Goal: Task Accomplishment & Management: Complete application form

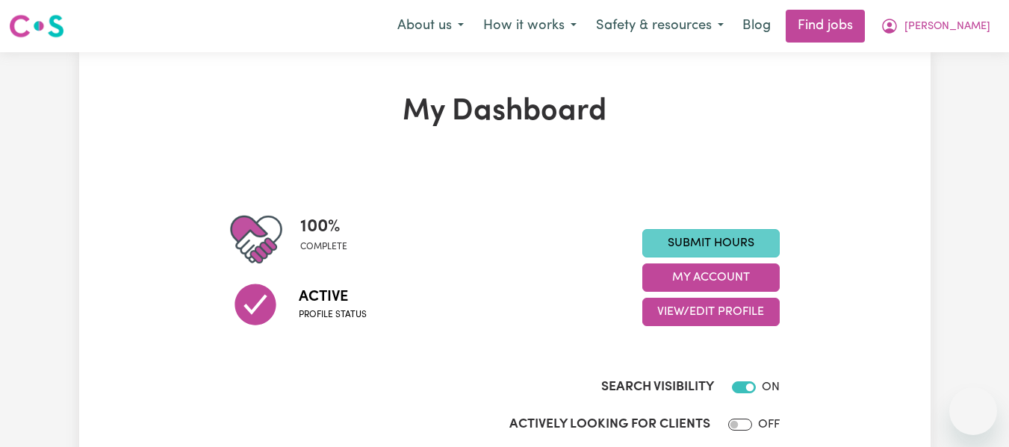
click at [692, 252] on link "Submit Hours" at bounding box center [710, 243] width 137 height 28
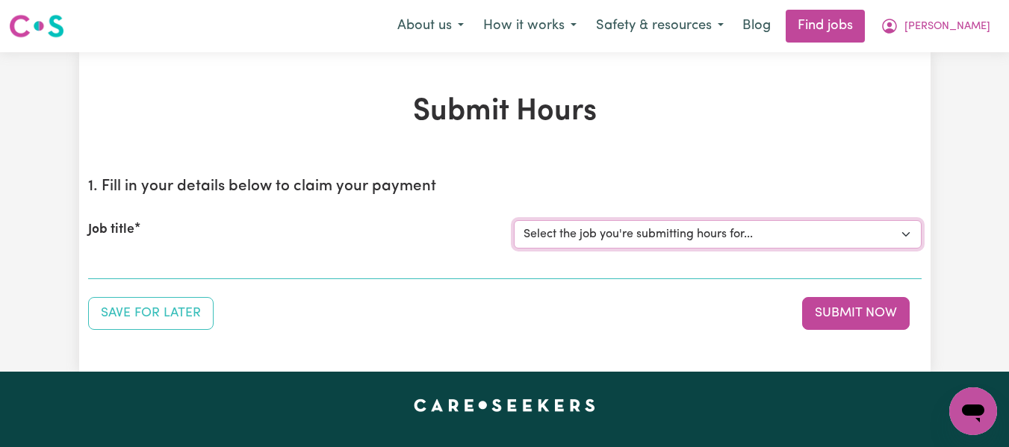
drag, startPoint x: 695, startPoint y: 238, endPoint x: 698, endPoint y: 247, distance: 9.4
click at [695, 238] on select "Select the job you're submitting hours for... [[PERSON_NAME] (Han) Vu - NDIS Nu…" at bounding box center [718, 234] width 408 height 28
select select "2686"
click at [514, 220] on select "Select the job you're submitting hours for... [[PERSON_NAME] (Han) Vu - NDIS Nu…" at bounding box center [718, 234] width 408 height 28
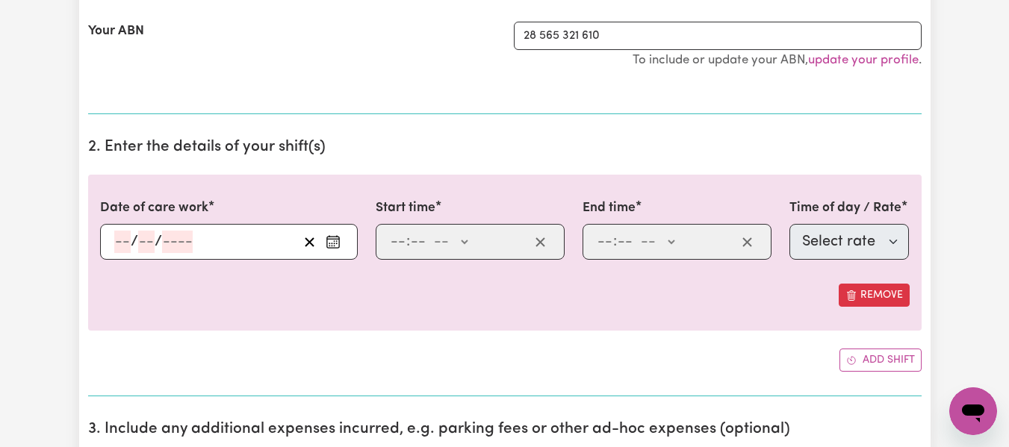
scroll to position [358, 0]
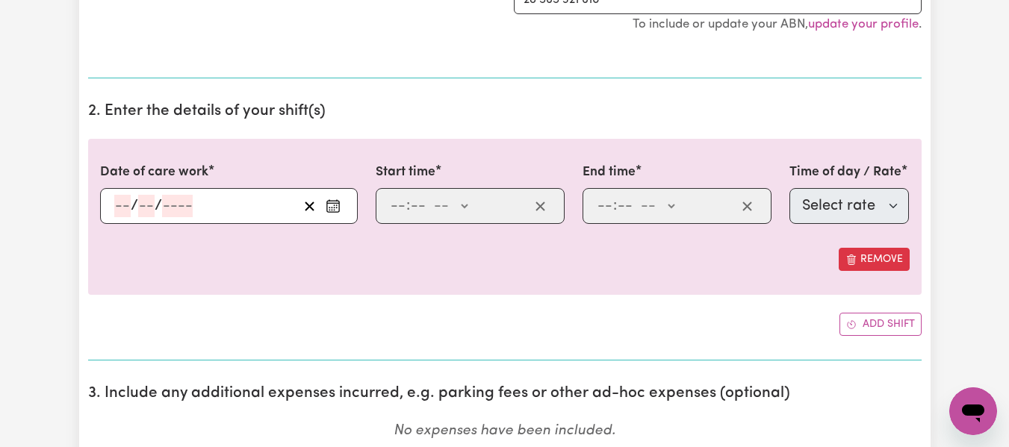
click at [122, 210] on div "/ /" at bounding box center [229, 206] width 258 height 36
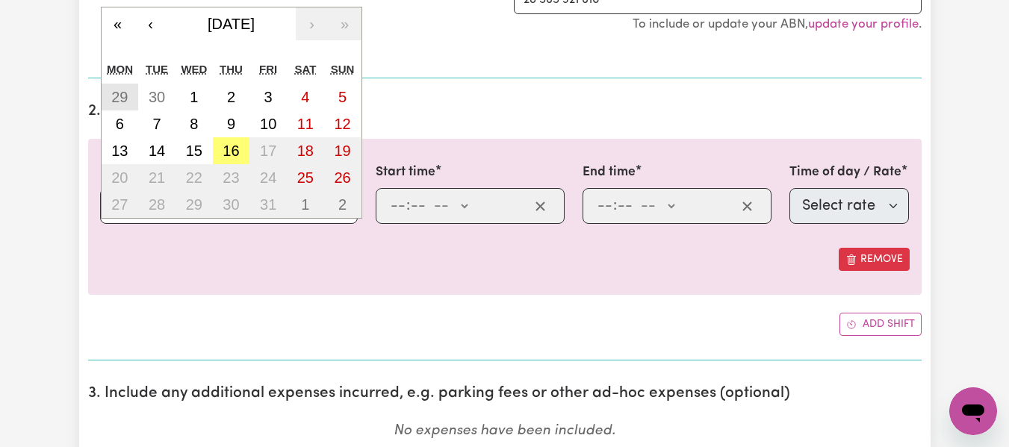
click at [122, 101] on abbr "29" at bounding box center [119, 97] width 16 height 16
type input "[DATE]"
type input "29"
type input "9"
type input "2025"
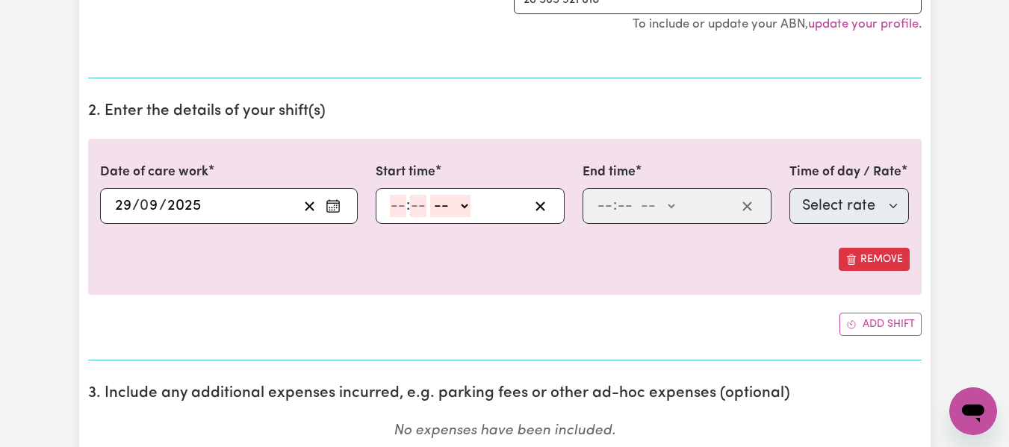
click at [402, 210] on input "number" at bounding box center [398, 206] width 16 height 22
type input "6"
type input "30"
click at [455, 205] on select "-- AM PM" at bounding box center [446, 206] width 40 height 22
select select "pm"
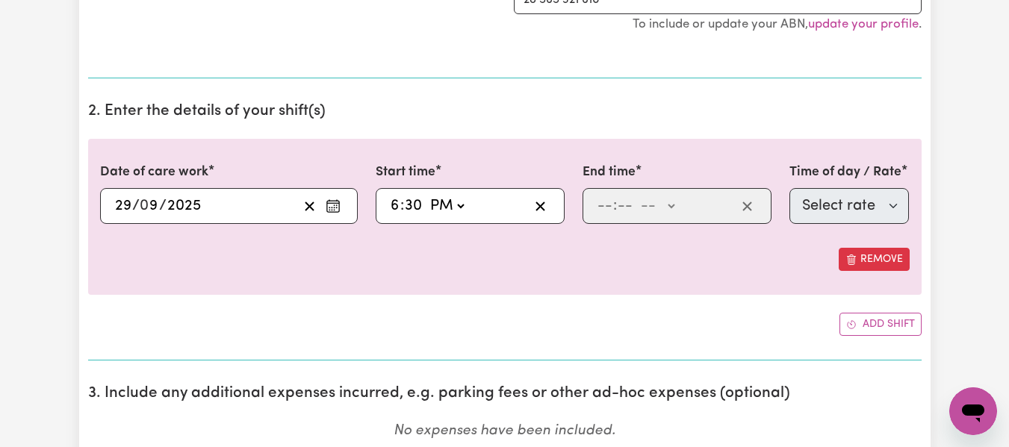
click at [426, 195] on select "-- AM PM" at bounding box center [446, 206] width 40 height 22
type input "18:30"
click at [606, 203] on input "number" at bounding box center [605, 206] width 16 height 22
type input "10"
type input "0"
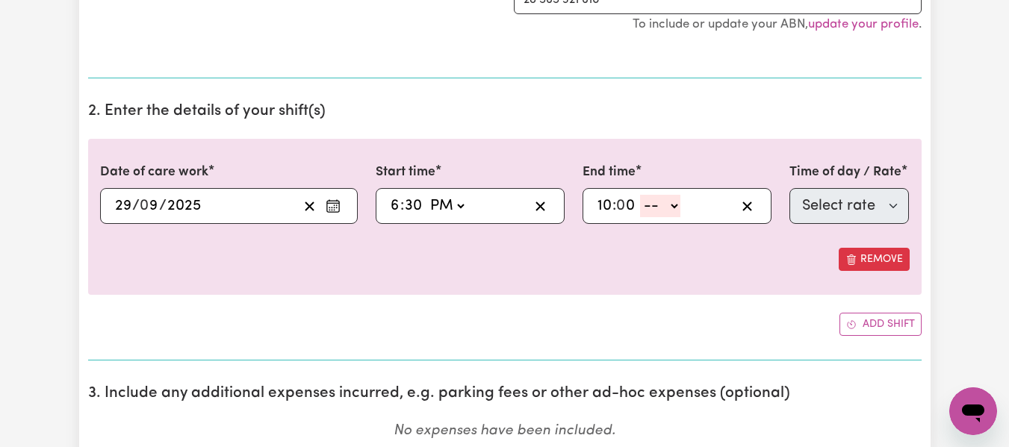
click at [671, 210] on select "-- AM PM" at bounding box center [660, 206] width 40 height 22
select select "pm"
click at [640, 195] on select "-- AM PM" at bounding box center [660, 206] width 40 height 22
type input "22:00"
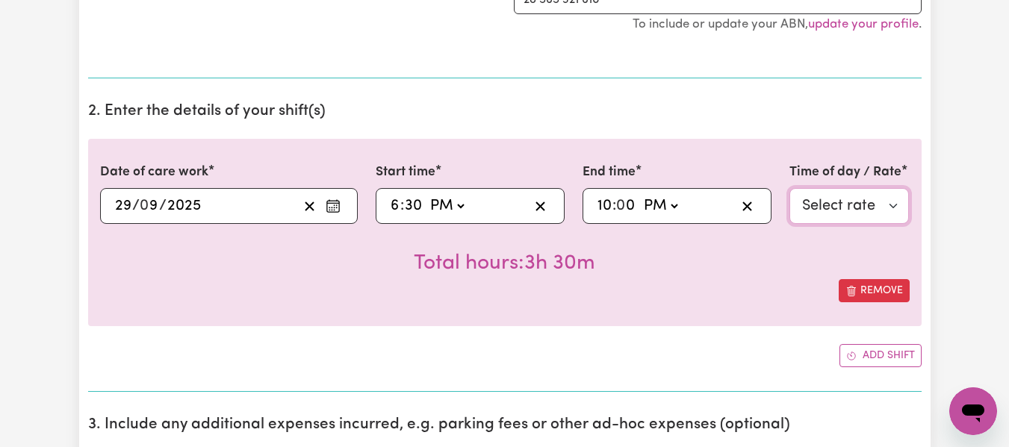
click at [880, 207] on select "Select rate $55.25 - Weekday Daytime - Assistance with Self Care Activities - S…" at bounding box center [849, 206] width 120 height 36
select select "74"
click at [789, 188] on select "Select rate $55.25 - Weekday Daytime - Assistance with Self Care Activities - S…" at bounding box center [849, 206] width 120 height 36
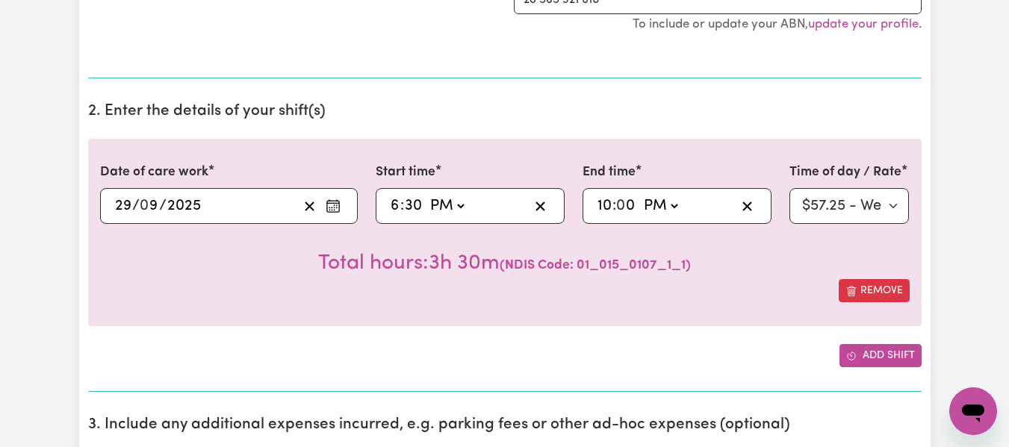
click at [900, 358] on button "Add shift" at bounding box center [880, 355] width 82 height 23
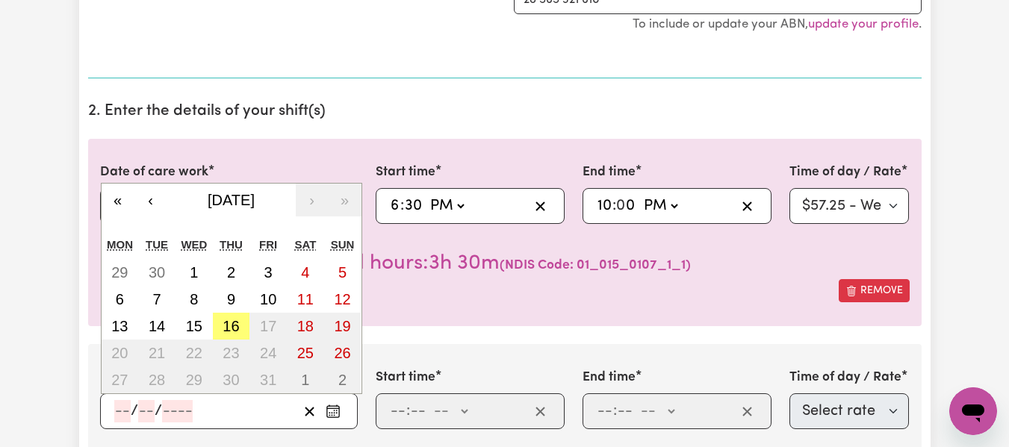
click at [125, 405] on input "number" at bounding box center [122, 411] width 16 height 22
click at [161, 279] on abbr "30" at bounding box center [157, 272] width 16 height 16
type input "[DATE]"
type input "30"
type input "9"
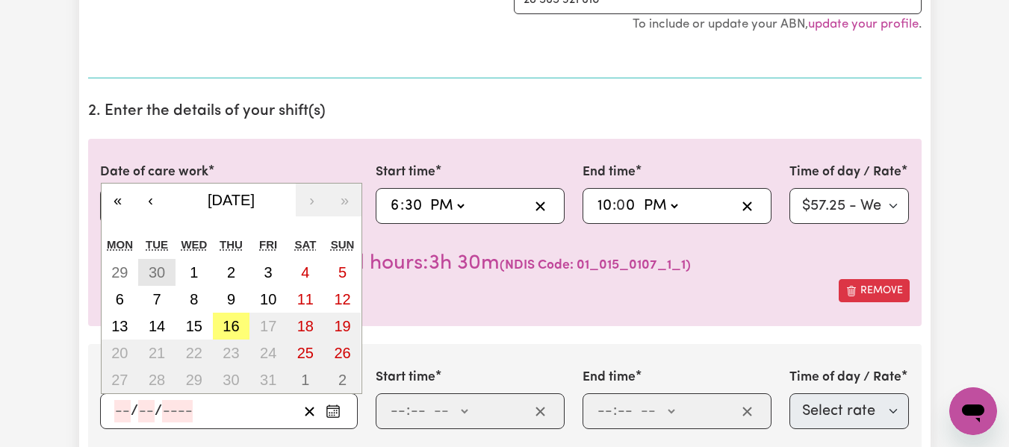
type input "2025"
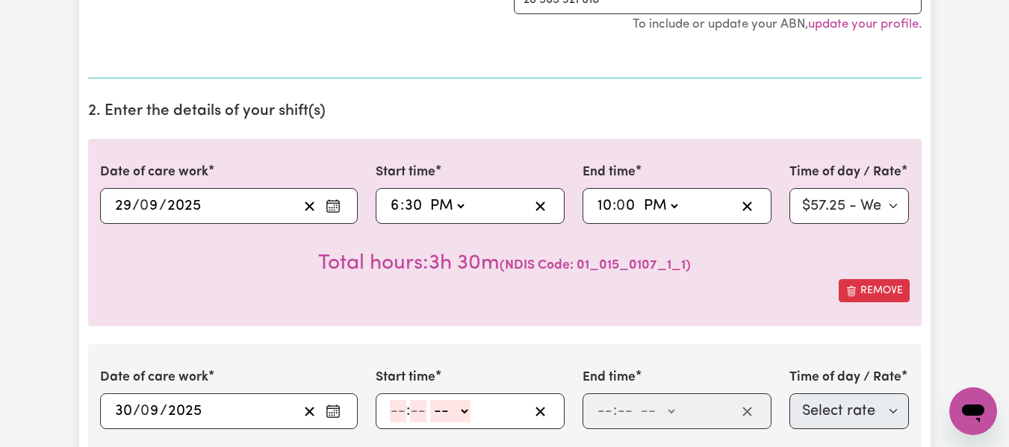
click at [398, 405] on input "number" at bounding box center [398, 411] width 16 height 22
type input "6"
type input "30"
click at [459, 408] on select "-- AM PM" at bounding box center [446, 411] width 40 height 22
select select "pm"
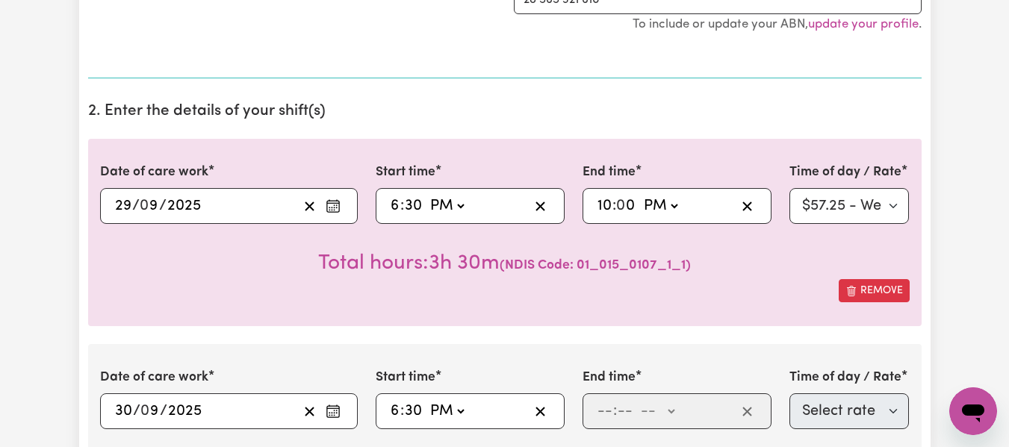
click at [426, 400] on select "-- AM PM" at bounding box center [446, 411] width 40 height 22
type input "18:30"
click at [606, 414] on input "number" at bounding box center [605, 411] width 16 height 22
type input "10"
type input "0"
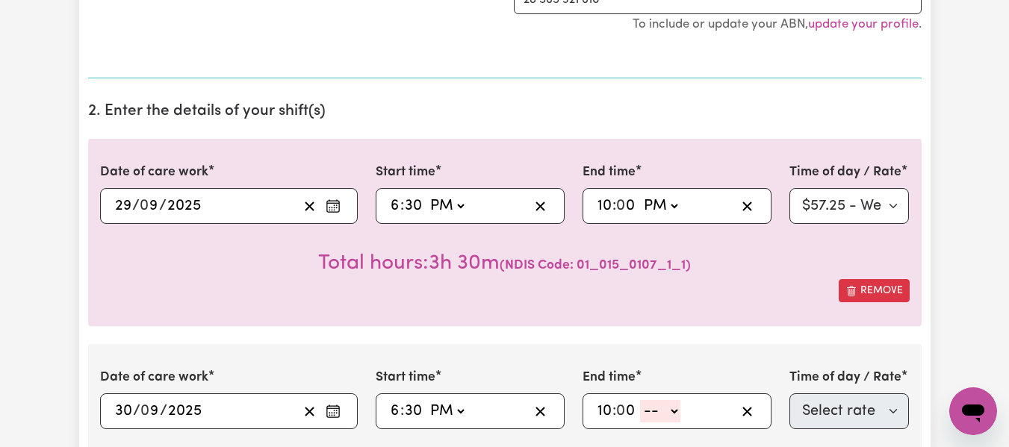
click at [677, 414] on select "-- AM PM" at bounding box center [660, 411] width 40 height 22
select select "pm"
click at [640, 400] on select "-- AM PM" at bounding box center [660, 411] width 40 height 22
type input "22:00"
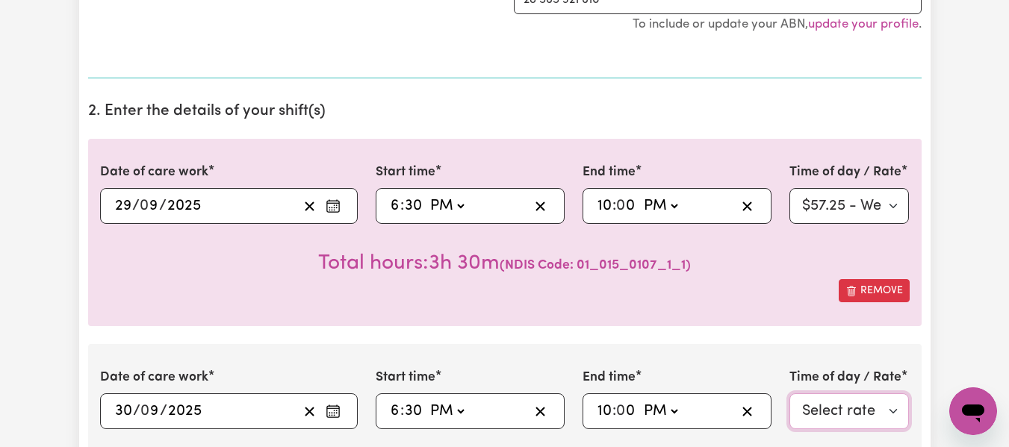
click at [803, 415] on select "Select rate $55.25 - Weekday Daytime - Assistance with Self Care Activities - S…" at bounding box center [849, 412] width 120 height 36
select select "74"
click at [789, 394] on select "Select rate $55.25 - Weekday Daytime - Assistance with Self Care Activities - S…" at bounding box center [849, 412] width 120 height 36
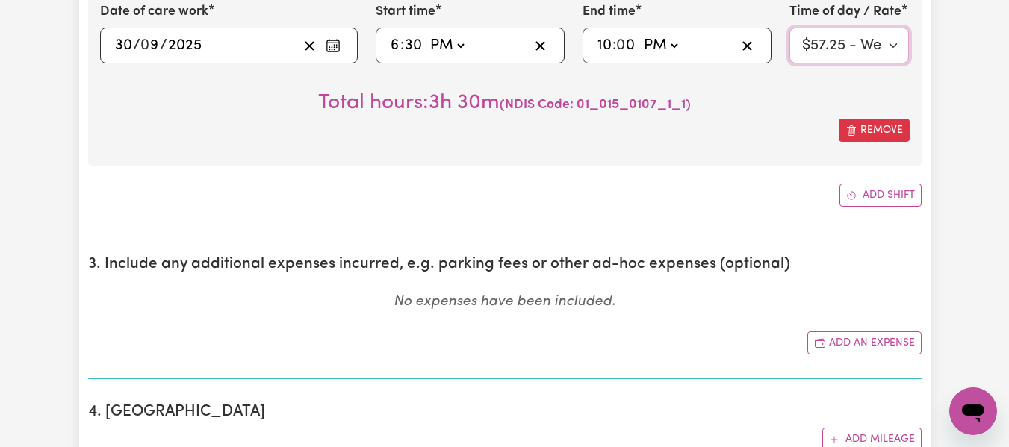
scroll to position [712, 0]
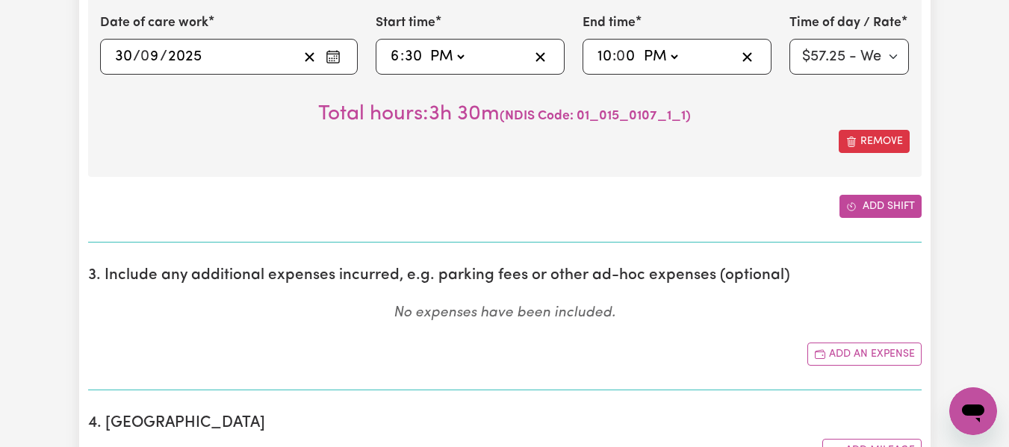
click at [910, 203] on button "Add shift" at bounding box center [880, 206] width 82 height 23
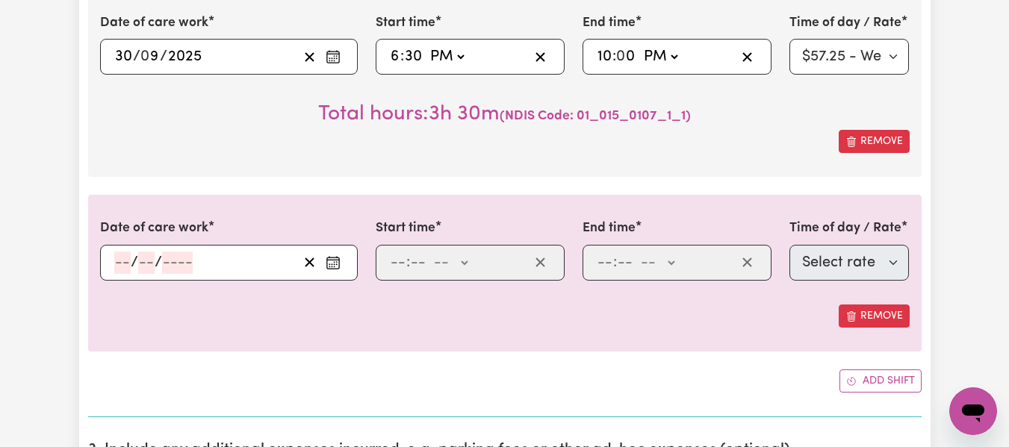
click at [114, 269] on input "number" at bounding box center [122, 263] width 16 height 22
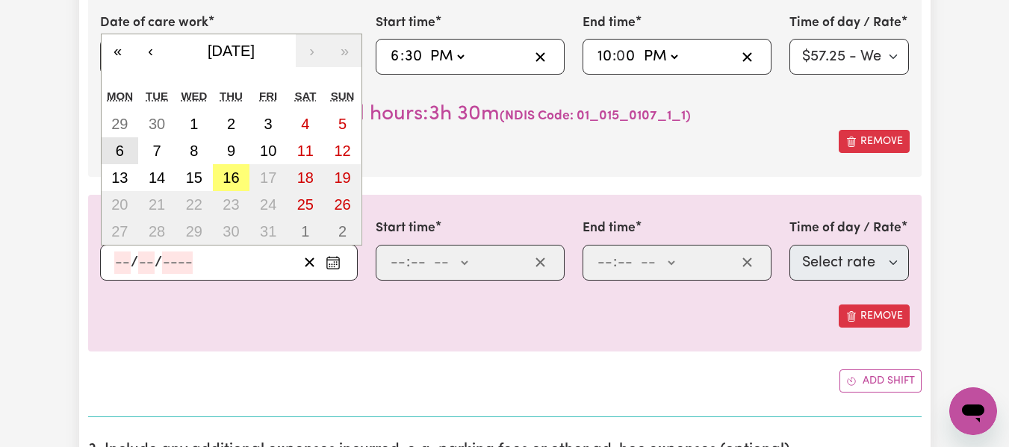
click at [121, 155] on abbr "6" at bounding box center [120, 151] width 8 height 16
type input "[DATE]"
type input "6"
type input "10"
type input "2025"
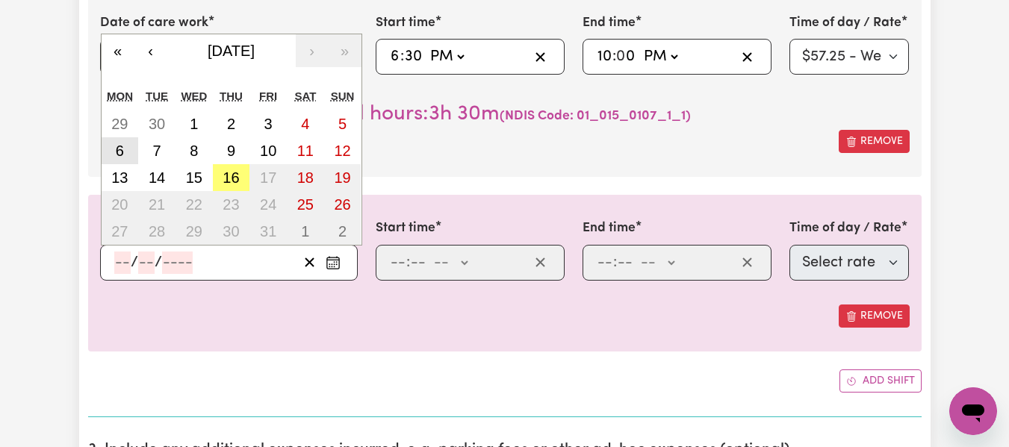
select select "69"
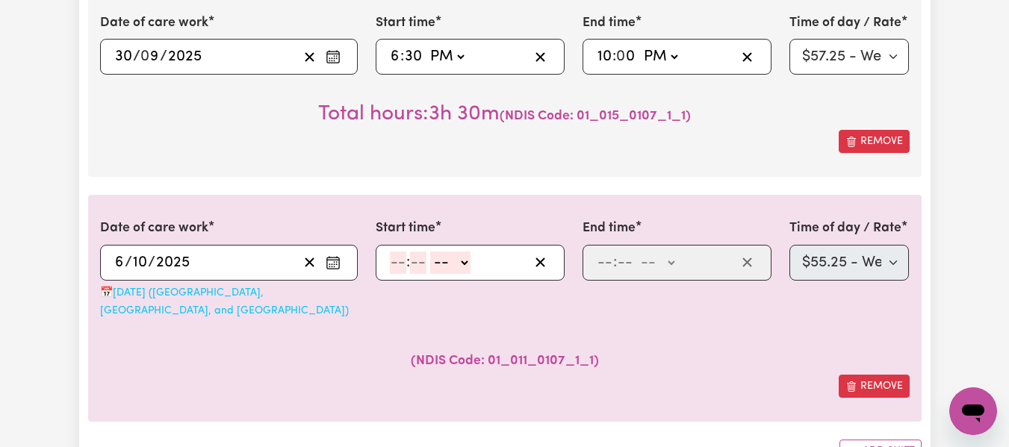
click at [391, 267] on input "number" at bounding box center [398, 263] width 16 height 22
type input "6"
type input "30"
click at [457, 263] on select "-- AM PM" at bounding box center [446, 263] width 40 height 22
select select "pm"
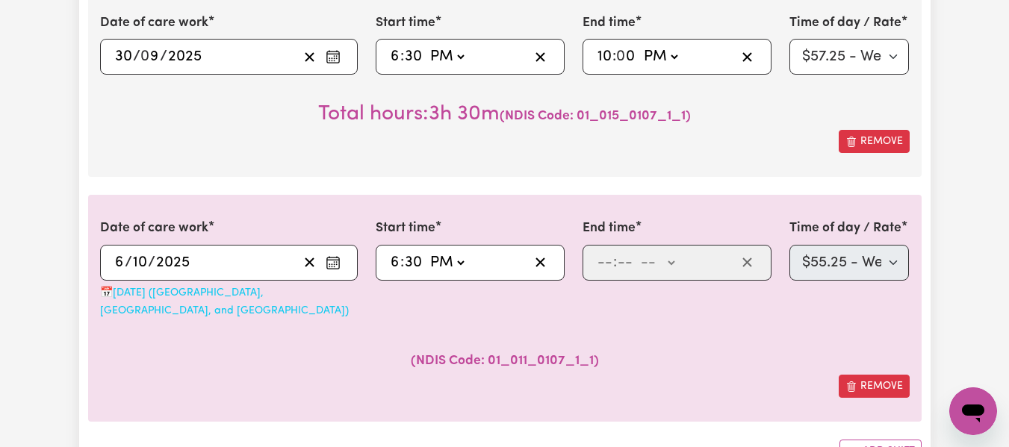
click at [426, 252] on select "-- AM PM" at bounding box center [446, 263] width 40 height 22
type input "18:30"
click at [605, 271] on input "number" at bounding box center [605, 263] width 16 height 22
type input "10"
type input "0"
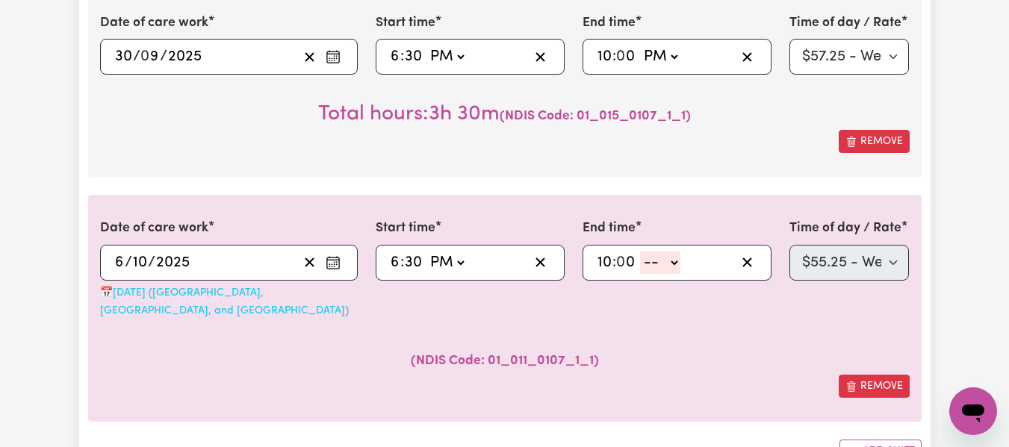
click at [671, 264] on select "-- AM PM" at bounding box center [660, 263] width 40 height 22
select select "pm"
click at [640, 252] on select "-- AM PM" at bounding box center [660, 263] width 40 height 22
type input "22:00"
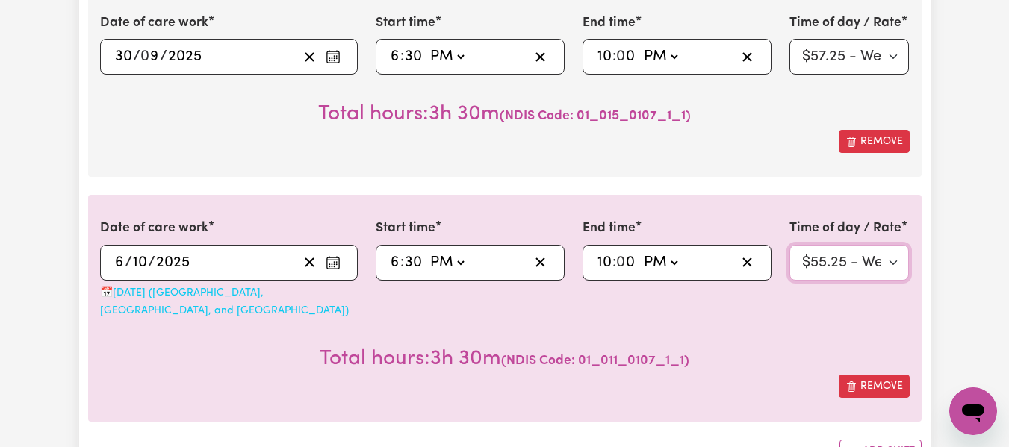
click at [860, 260] on select "Select rate $55.25 - Weekday Daytime - Assistance with Self Care Activities - S…" at bounding box center [849, 263] width 120 height 36
select select "74"
click at [789, 245] on select "Select rate $55.25 - Weekday Daytime - Assistance with Self Care Activities - S…" at bounding box center [849, 263] width 120 height 36
click at [821, 270] on select "Select rate $55.25 - Weekday Daytime - Assistance with Self Care Activities - S…" at bounding box center [849, 263] width 120 height 36
click at [874, 325] on div "Total hours: 3h 30m ( NDIS Code: 01_015_0107_1_1 )" at bounding box center [504, 347] width 809 height 55
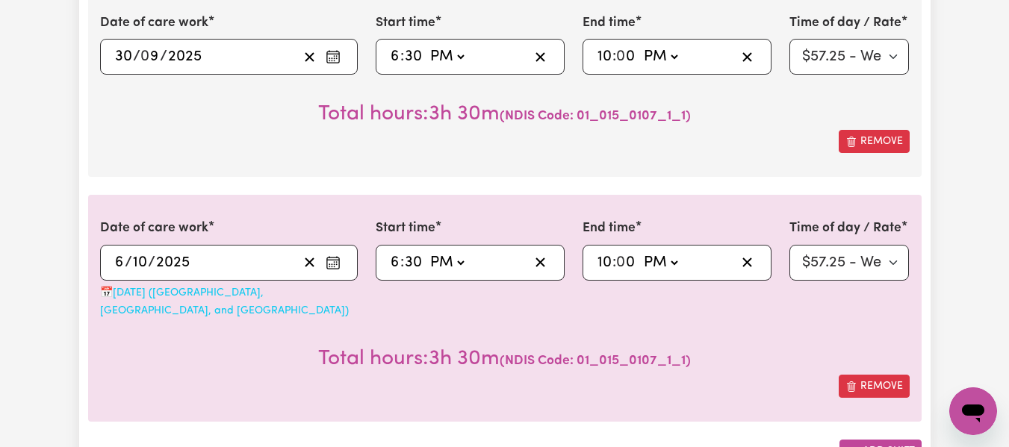
click at [860, 440] on button "Add shift" at bounding box center [880, 451] width 82 height 23
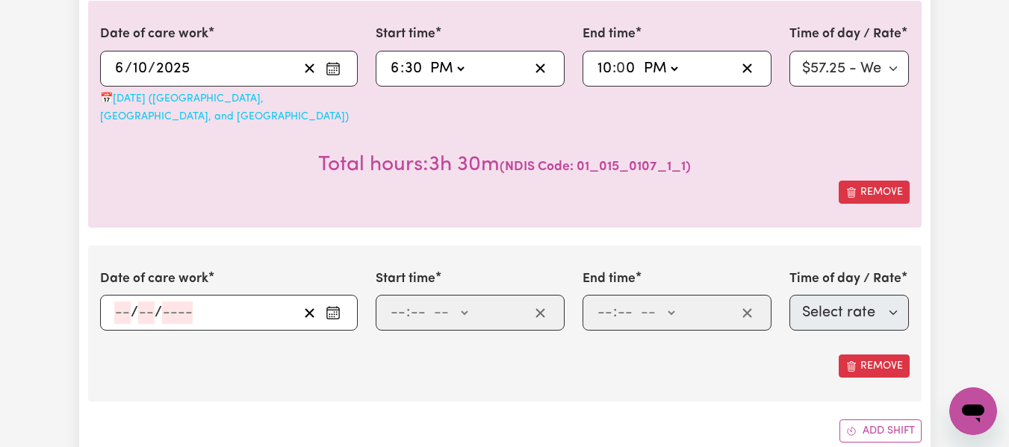
scroll to position [975, 0]
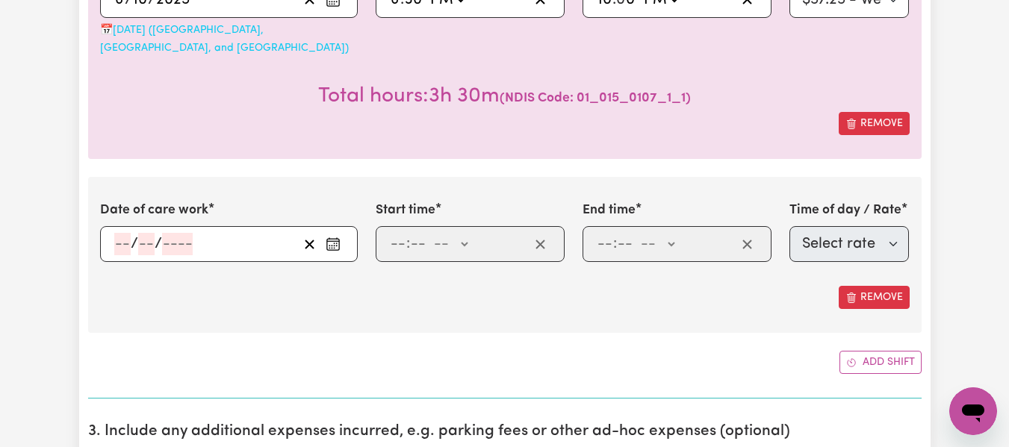
click at [117, 233] on input "number" at bounding box center [122, 244] width 16 height 22
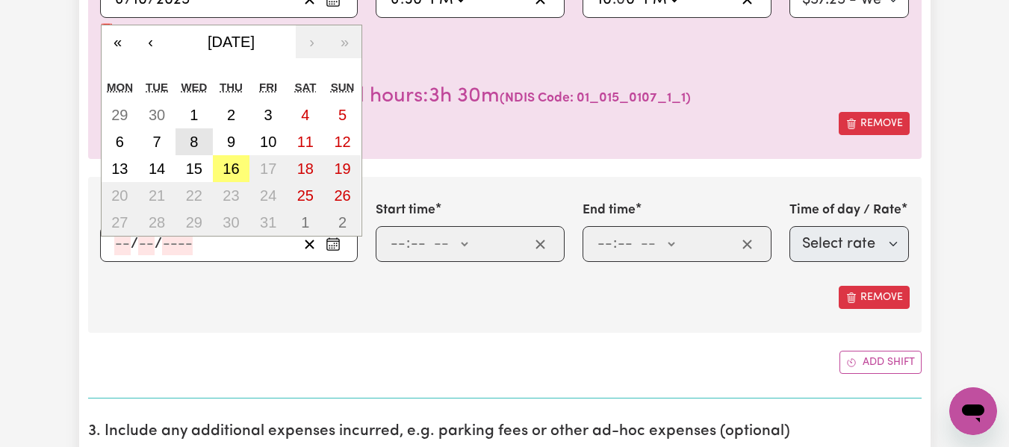
click at [190, 134] on abbr "8" at bounding box center [194, 142] width 8 height 16
type input "[DATE]"
type input "8"
type input "10"
type input "2025"
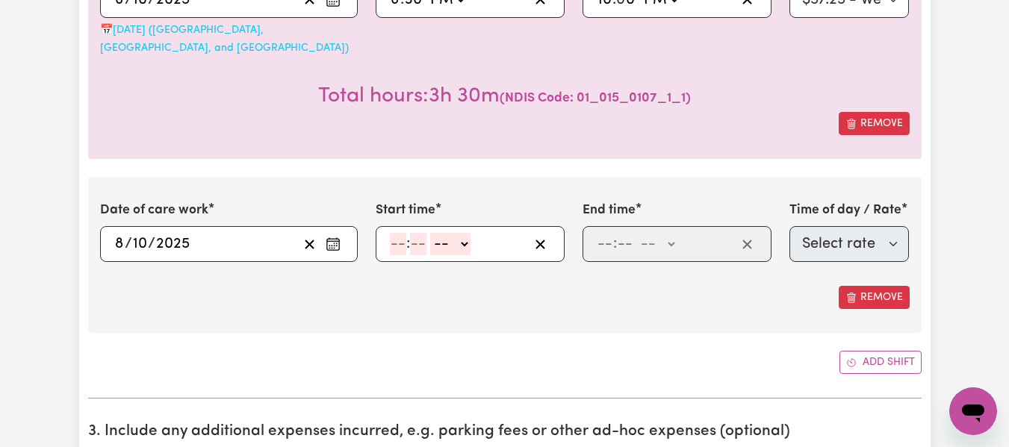
click at [402, 233] on input "number" at bounding box center [398, 244] width 16 height 22
type input "6"
type input "30"
click at [466, 233] on select "-- AM PM" at bounding box center [446, 244] width 40 height 22
select select "pm"
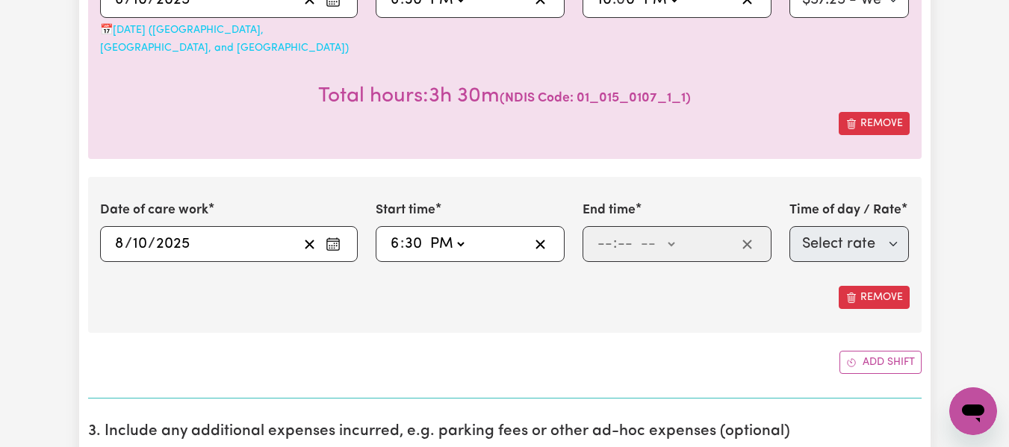
click at [426, 233] on select "-- AM PM" at bounding box center [446, 244] width 40 height 22
type input "18:30"
click at [610, 233] on input "number" at bounding box center [605, 244] width 16 height 22
type input "10"
type input "0"
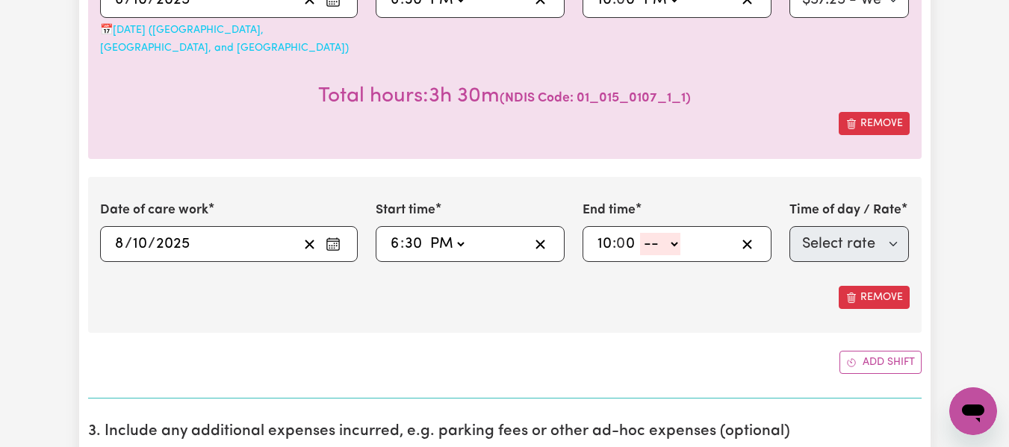
click at [676, 233] on select "-- AM PM" at bounding box center [660, 244] width 40 height 22
select select "pm"
click at [640, 233] on select "-- AM PM" at bounding box center [660, 244] width 40 height 22
type input "22:00"
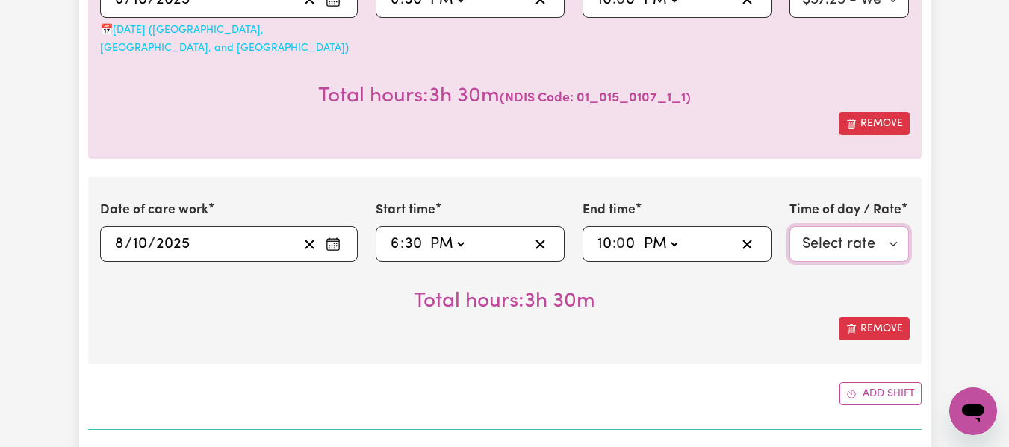
click at [814, 226] on select "Select rate $55.25 - Weekday Daytime - Assistance with Self Care Activities - S…" at bounding box center [849, 244] width 120 height 36
select select "74"
click at [789, 226] on select "Select rate $55.25 - Weekday Daytime - Assistance with Self Care Activities - S…" at bounding box center [849, 244] width 120 height 36
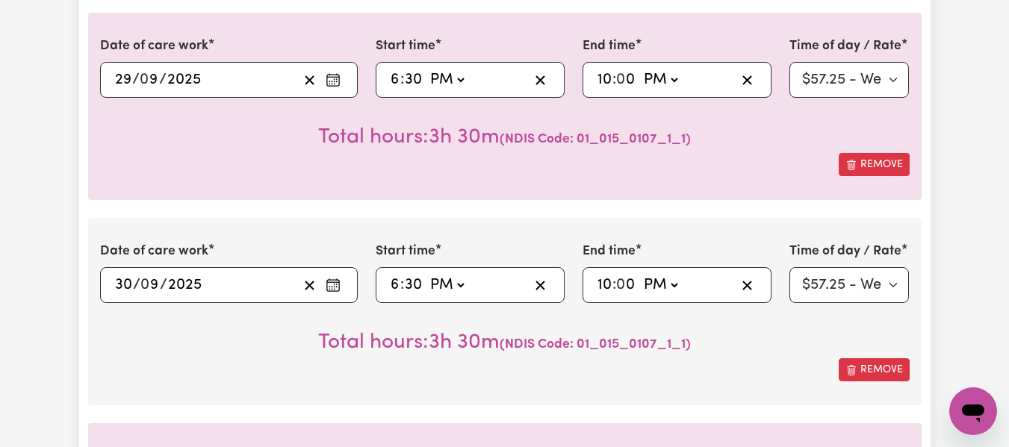
scroll to position [477, 0]
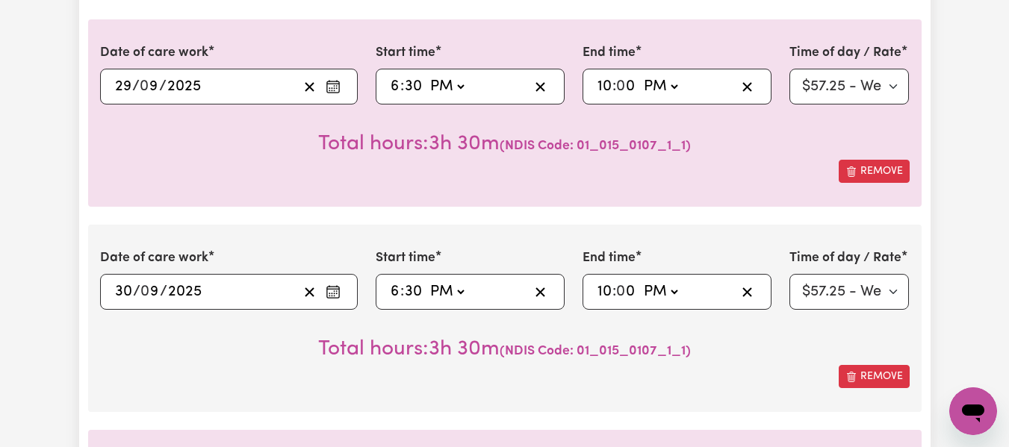
click at [129, 294] on input "30" at bounding box center [123, 292] width 19 height 22
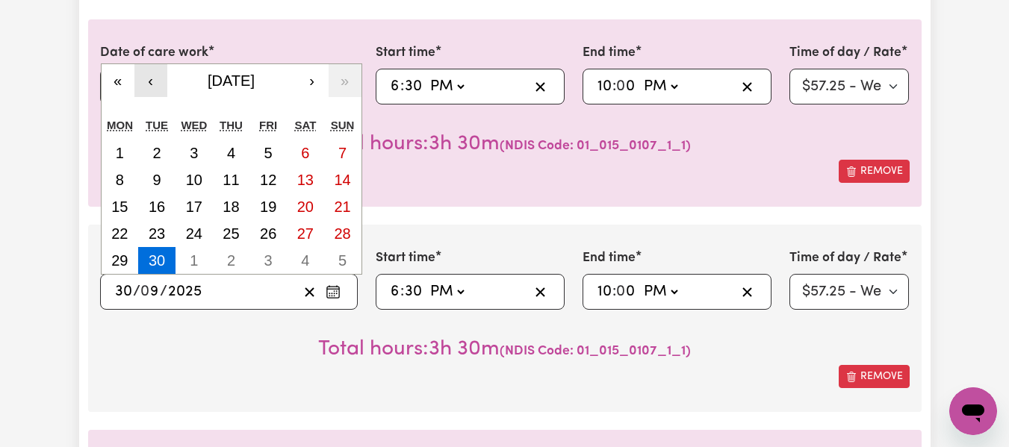
click at [149, 83] on button "‹" at bounding box center [150, 80] width 33 height 33
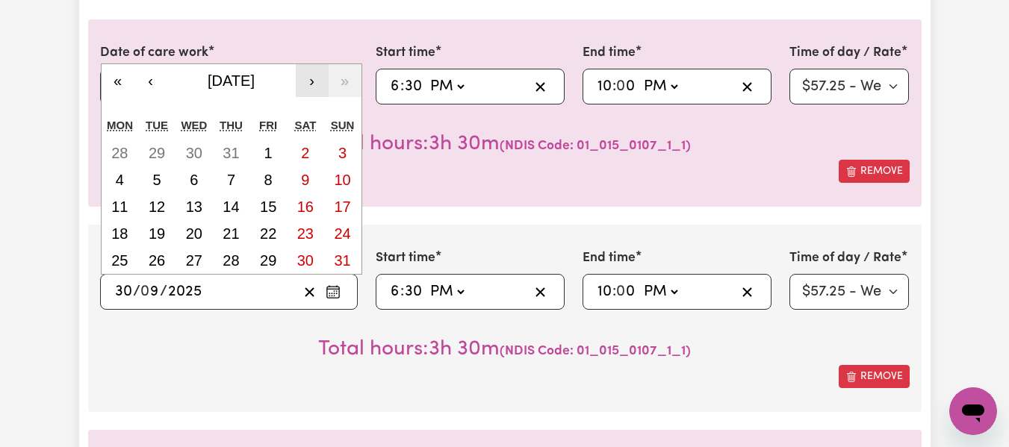
click at [313, 84] on button "›" at bounding box center [312, 80] width 33 height 33
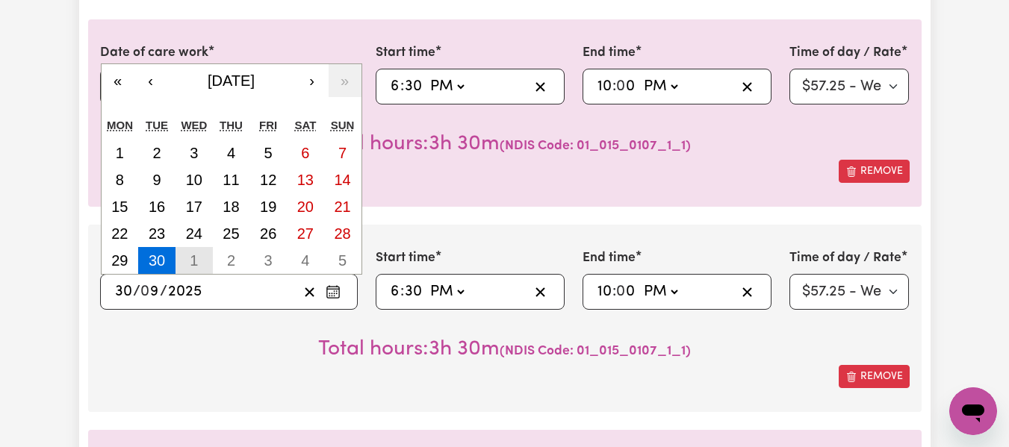
click at [198, 257] on abbr "1" at bounding box center [194, 260] width 8 height 16
type input "[DATE]"
type input "1"
type input "10"
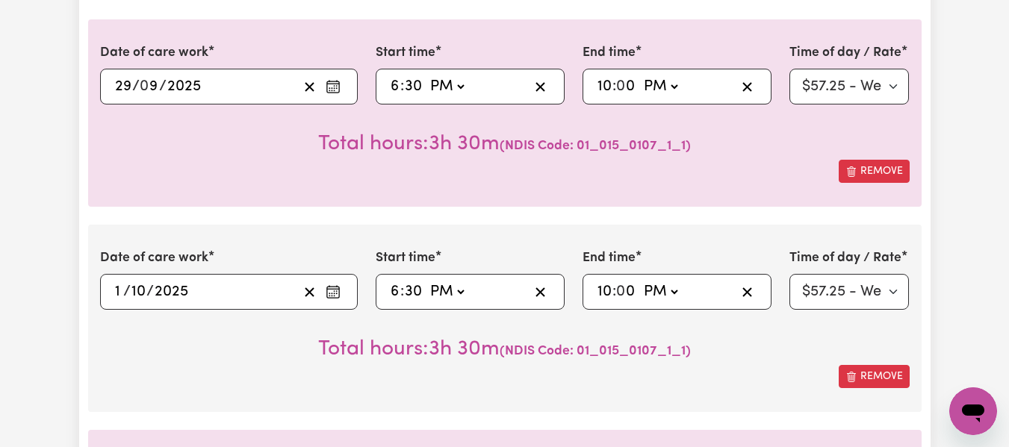
click at [121, 294] on input "1" at bounding box center [119, 292] width 10 height 22
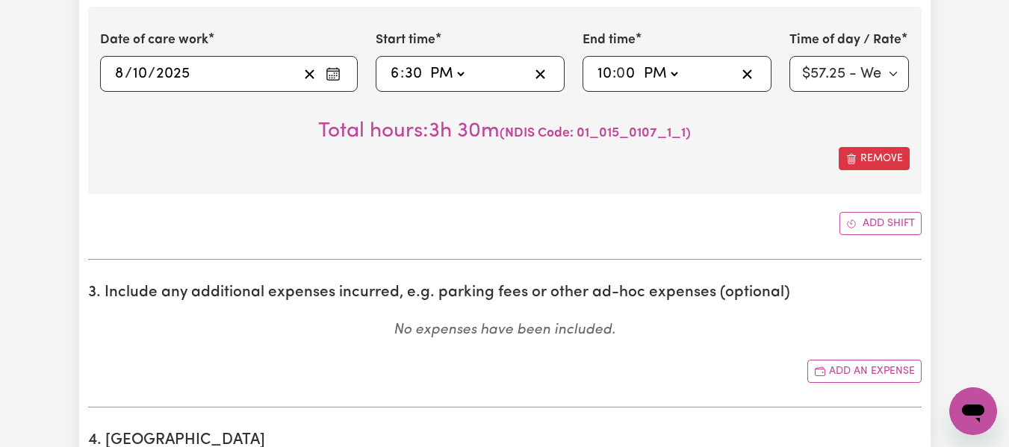
scroll to position [1158, 0]
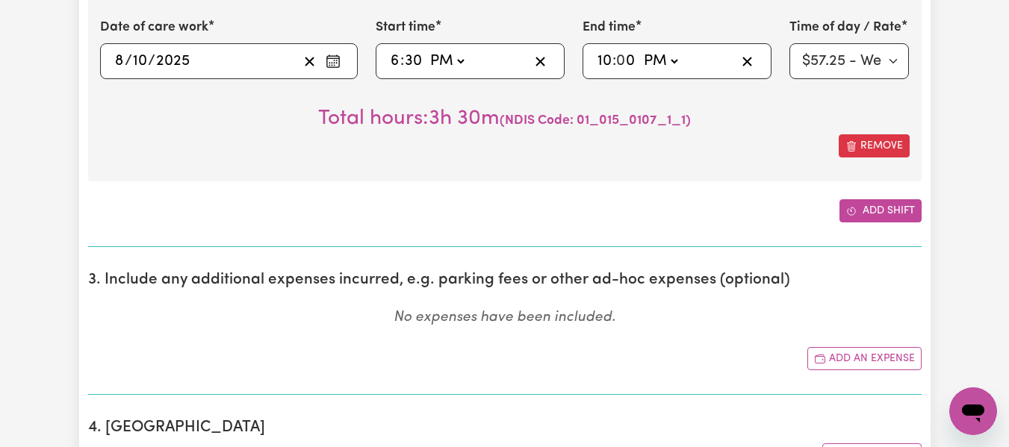
click at [874, 199] on button "Add shift" at bounding box center [880, 210] width 82 height 23
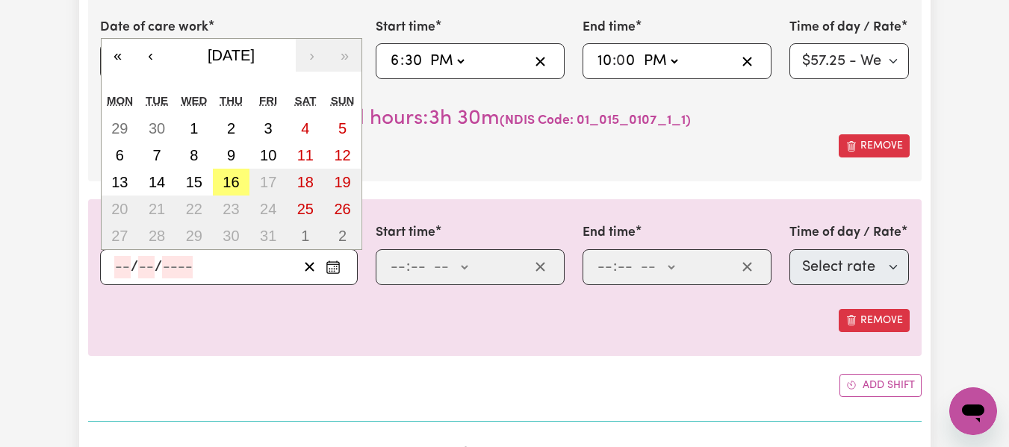
click at [125, 256] on input "number" at bounding box center [122, 267] width 16 height 22
click at [128, 174] on abbr "13" at bounding box center [119, 182] width 16 height 16
type input "[DATE]"
type input "13"
type input "10"
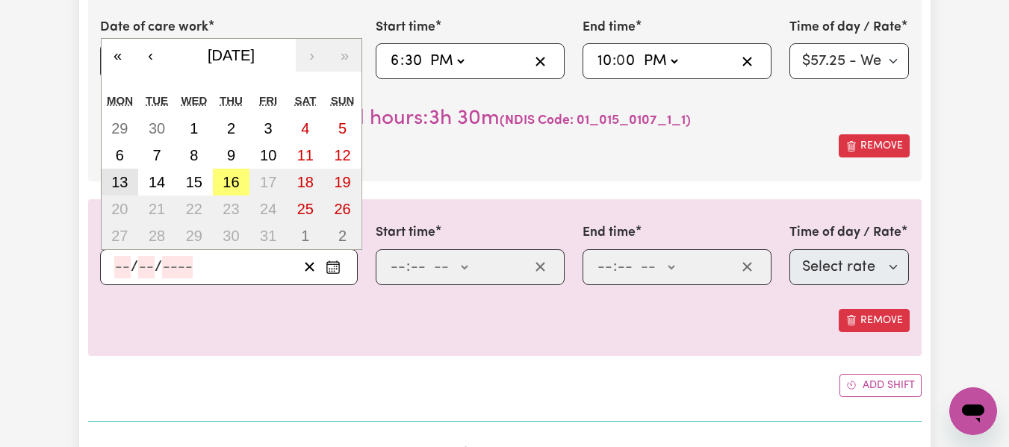
type input "2025"
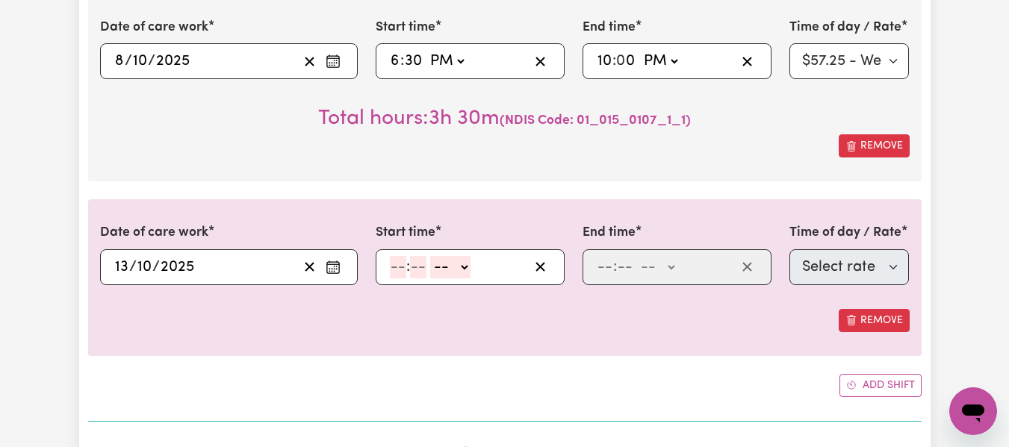
click at [394, 256] on input "number" at bounding box center [398, 267] width 16 height 22
type input "6"
type input "30"
click at [461, 256] on select "-- AM PM" at bounding box center [446, 267] width 40 height 22
select select "pm"
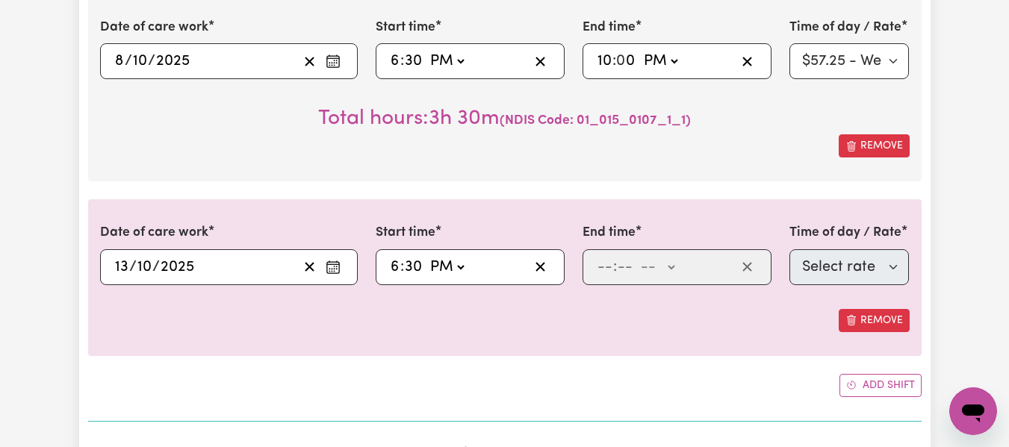
click at [426, 256] on select "-- AM PM" at bounding box center [446, 267] width 40 height 22
type input "18:30"
click at [597, 256] on input "number" at bounding box center [605, 267] width 16 height 22
type input "10"
type input "0"
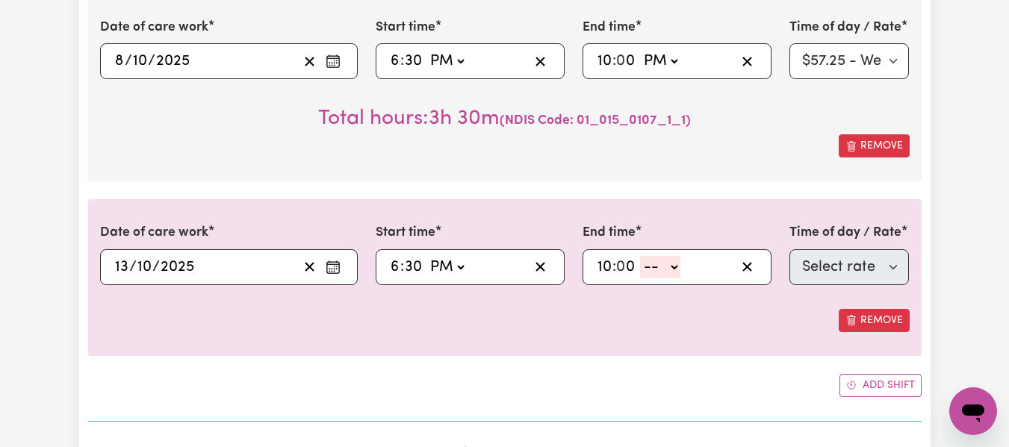
click at [679, 256] on select "-- AM PM" at bounding box center [660, 267] width 40 height 22
select select "pm"
click at [640, 256] on select "-- AM PM" at bounding box center [660, 267] width 40 height 22
type input "22:00"
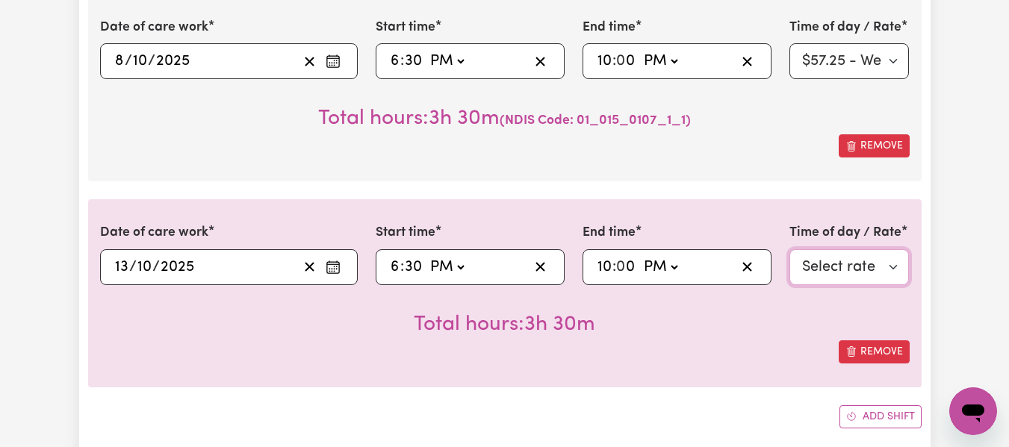
click at [847, 253] on select "Select rate $55.25 - Weekday Daytime - Assistance with Self Care Activities - S…" at bounding box center [849, 267] width 120 height 36
select select "74"
click at [789, 249] on select "Select rate $55.25 - Weekday Daytime - Assistance with Self Care Activities - S…" at bounding box center [849, 267] width 120 height 36
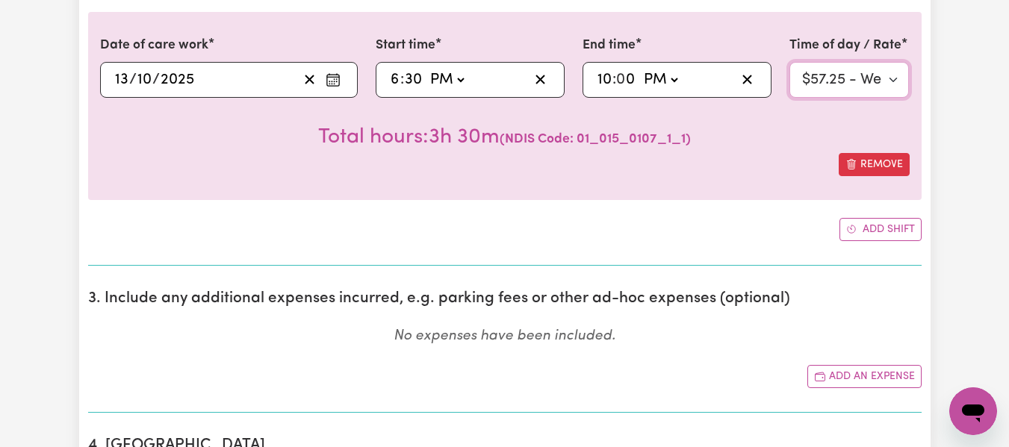
scroll to position [1372, 0]
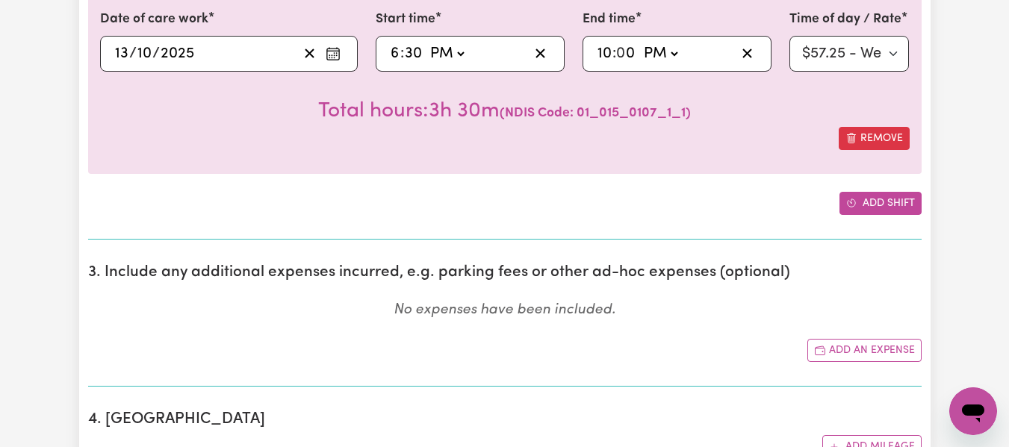
click at [892, 192] on button "Add shift" at bounding box center [880, 203] width 82 height 23
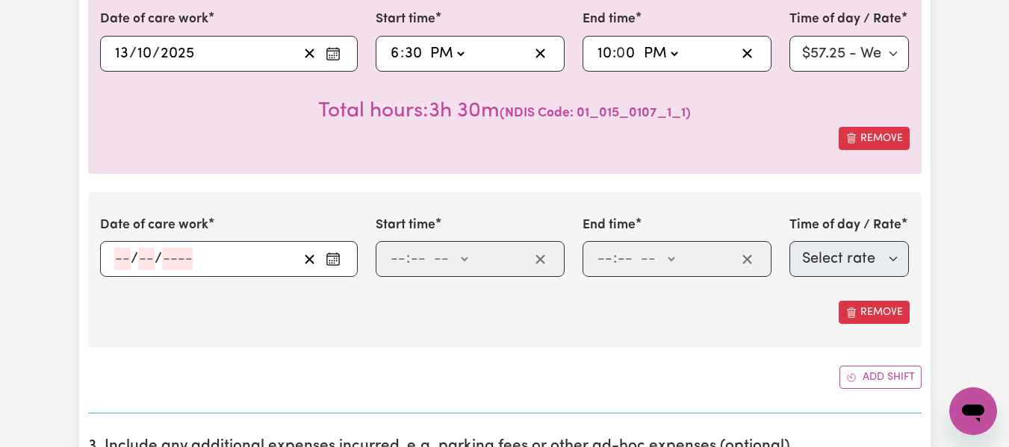
click at [122, 248] on input "number" at bounding box center [122, 259] width 16 height 22
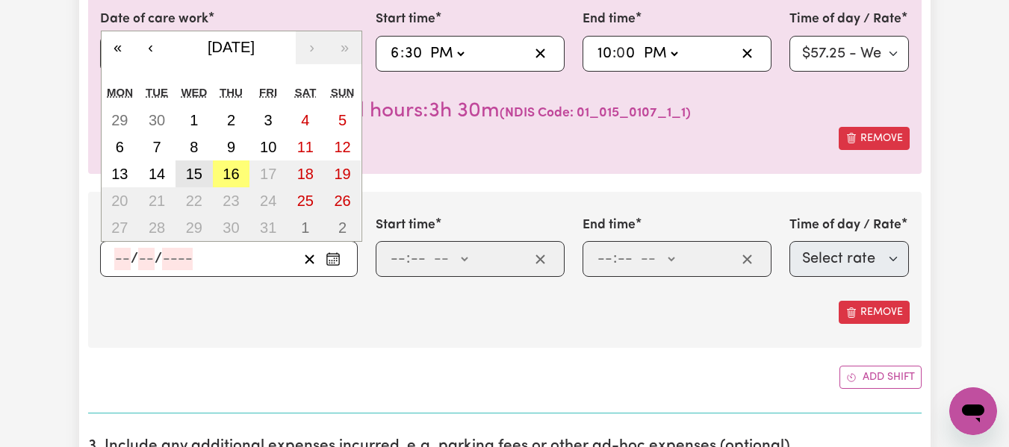
click at [202, 166] on abbr "15" at bounding box center [194, 174] width 16 height 16
type input "[DATE]"
type input "15"
type input "10"
type input "2025"
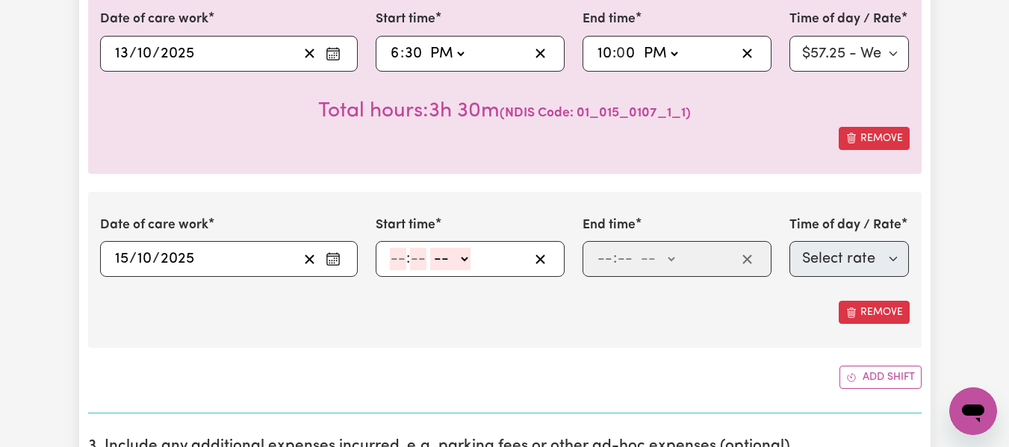
click at [401, 248] on input "number" at bounding box center [398, 259] width 16 height 22
type input "6"
type input "30"
click at [464, 248] on select "-- AM PM" at bounding box center [446, 259] width 40 height 22
select select "pm"
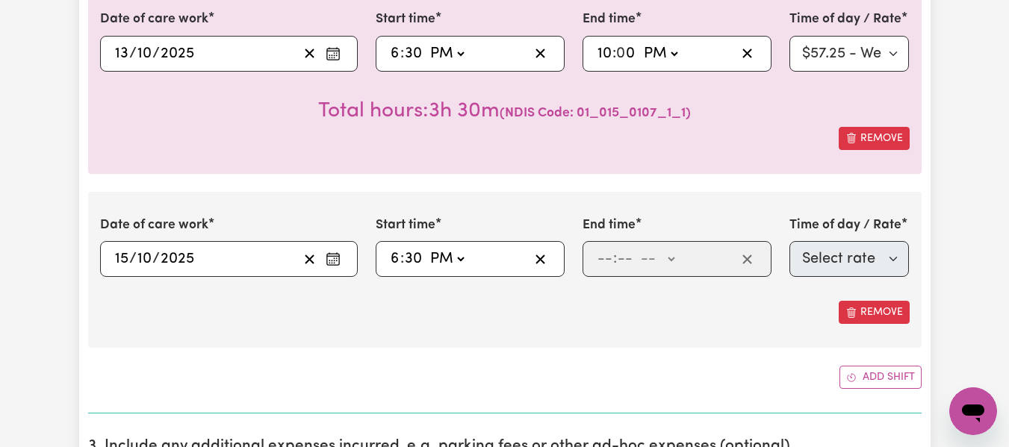
click at [426, 248] on select "-- AM PM" at bounding box center [446, 259] width 40 height 22
type input "18:30"
click at [611, 248] on input "number" at bounding box center [605, 259] width 16 height 22
type input "10"
type input "0"
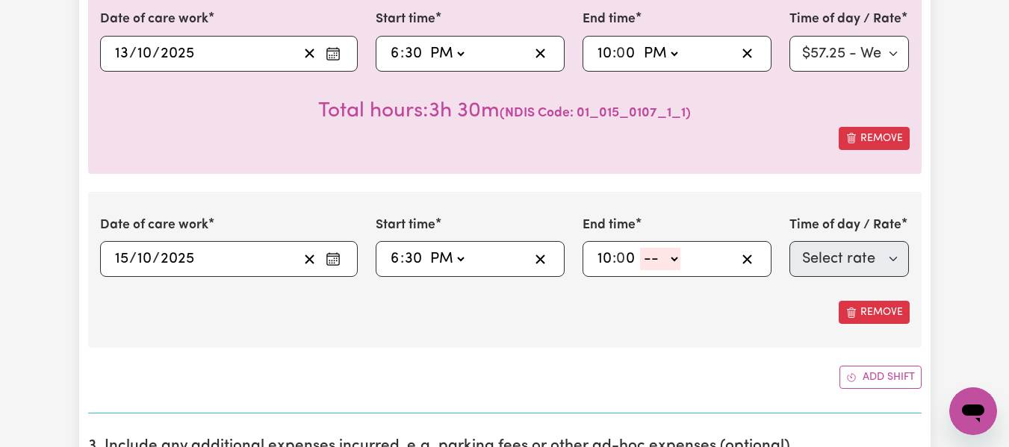
click at [677, 248] on select "-- AM PM" at bounding box center [660, 259] width 40 height 22
select select "pm"
click at [640, 248] on select "-- AM PM" at bounding box center [660, 259] width 40 height 22
type input "22:00"
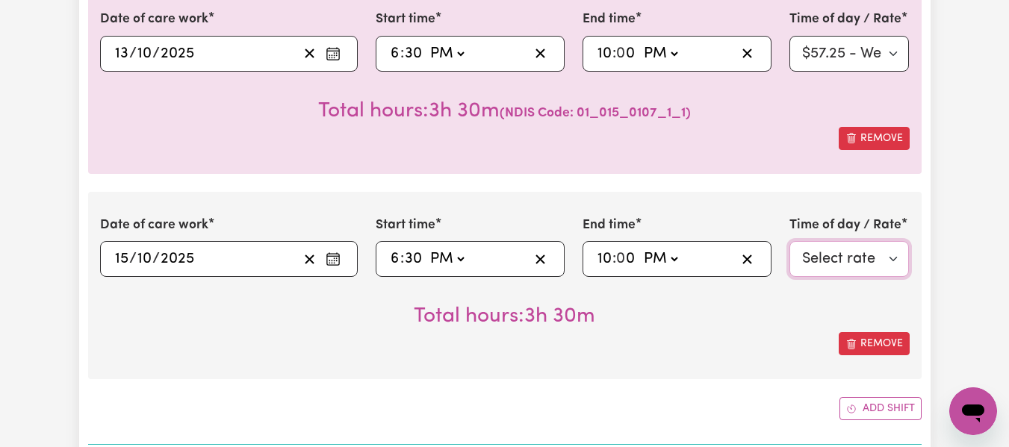
click at [801, 241] on select "Select rate $55.25 - Weekday Daytime - Assistance with Self Care Activities - S…" at bounding box center [849, 259] width 120 height 36
select select "74"
click at [789, 241] on select "Select rate $55.25 - Weekday Daytime - Assistance with Self Care Activities - S…" at bounding box center [849, 259] width 120 height 36
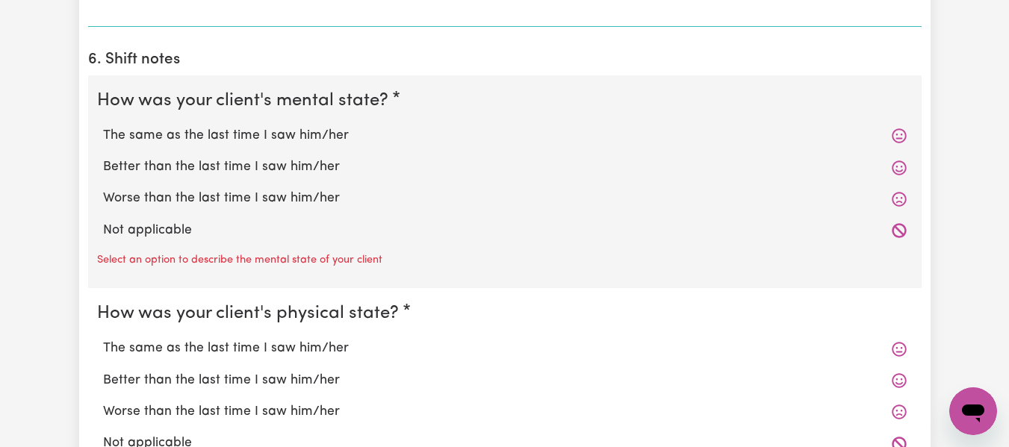
scroll to position [2239, 0]
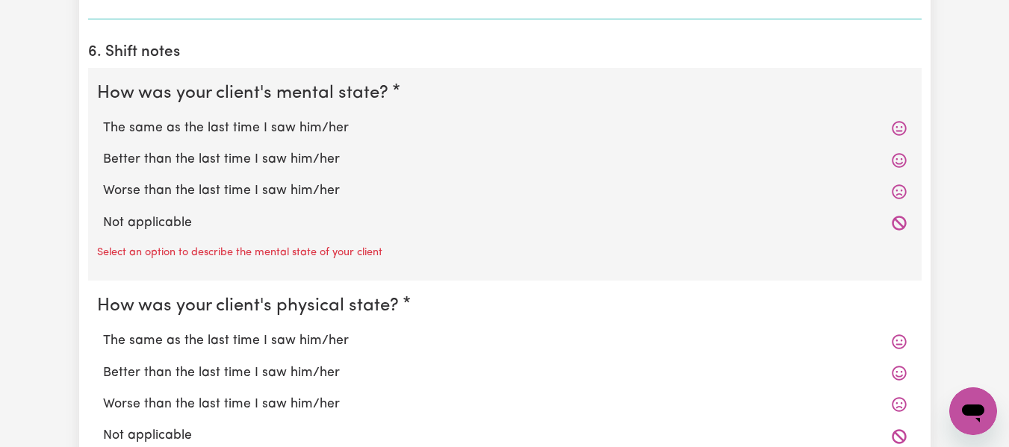
click at [316, 332] on label "The same as the last time I saw him/her" at bounding box center [505, 341] width 804 height 19
click at [103, 331] on input "The same as the last time I saw him/her" at bounding box center [102, 331] width 1 height 1
radio input "true"
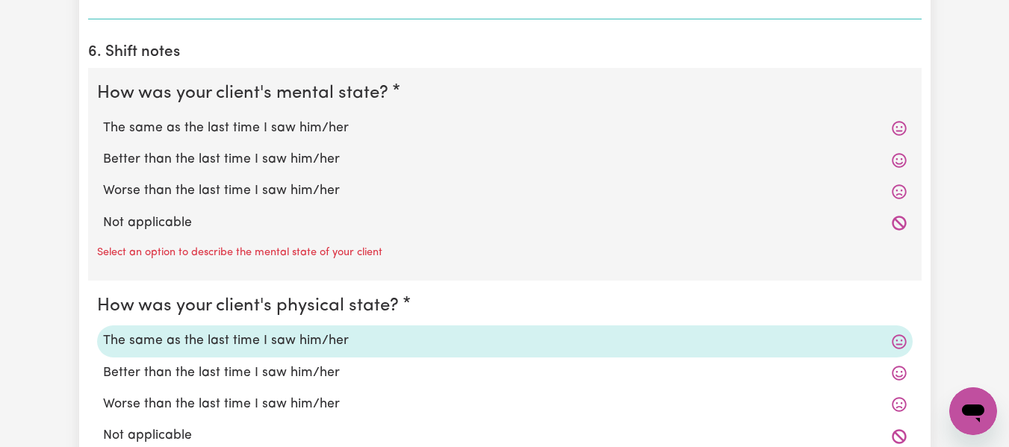
click at [282, 119] on label "The same as the last time I saw him/her" at bounding box center [505, 128] width 804 height 19
click at [103, 118] on input "The same as the last time I saw him/her" at bounding box center [102, 118] width 1 height 1
radio input "true"
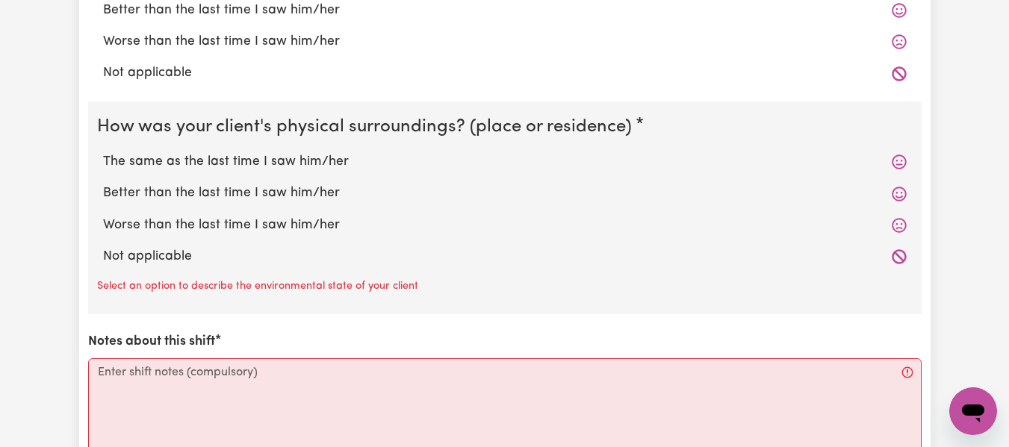
scroll to position [2579, 0]
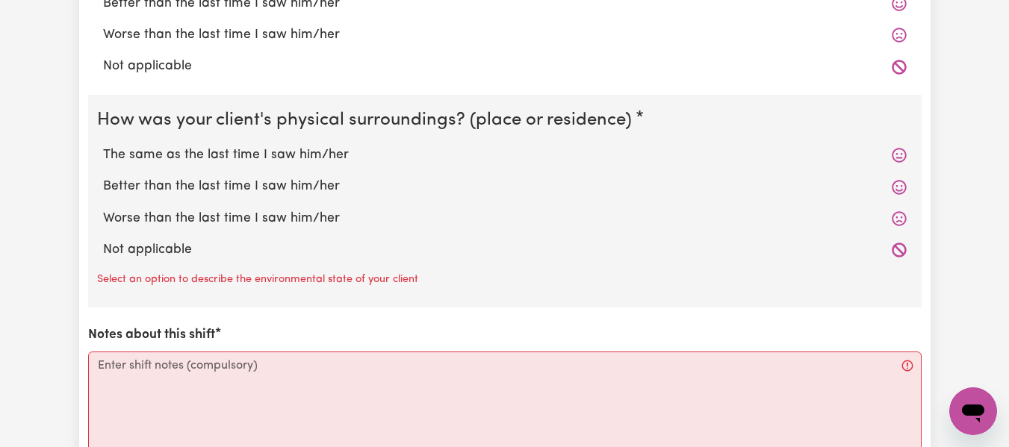
click at [355, 146] on label "The same as the last time I saw him/her" at bounding box center [505, 155] width 804 height 19
click at [103, 146] on input "The same as the last time I saw him/her" at bounding box center [102, 145] width 1 height 1
radio input "true"
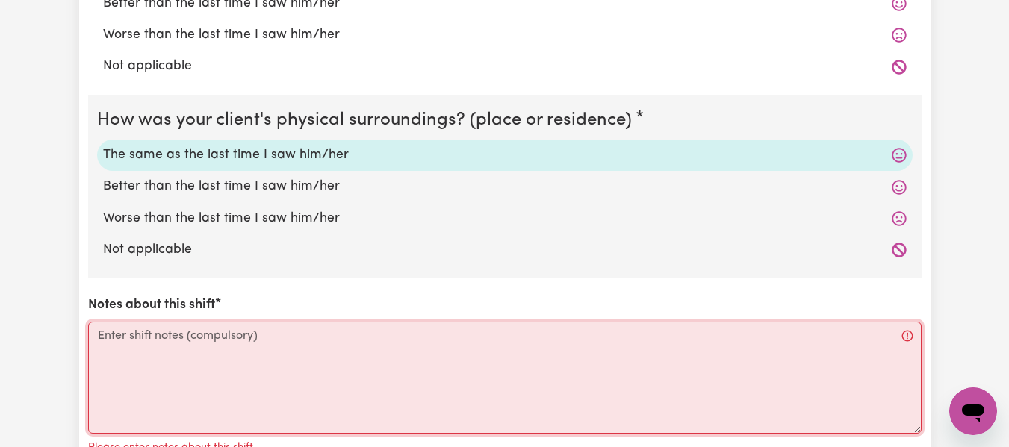
click at [330, 322] on textarea "Notes about this shift" at bounding box center [504, 378] width 833 height 112
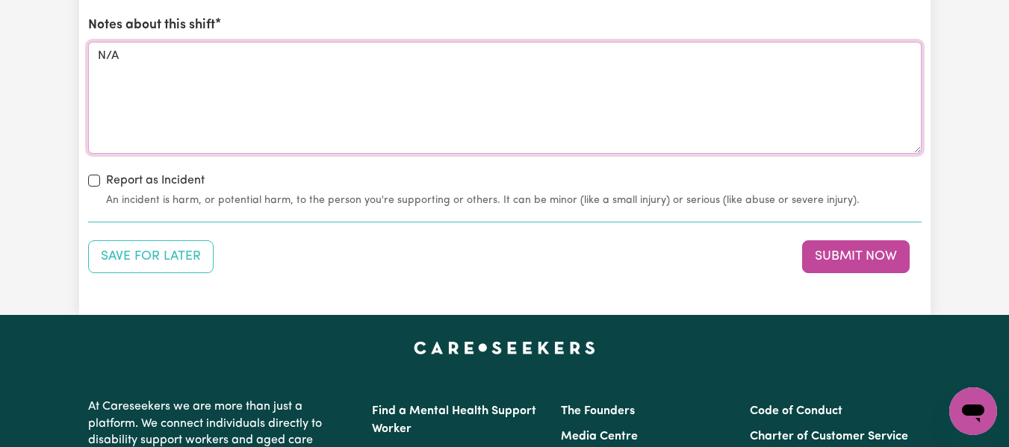
scroll to position [2865, 0]
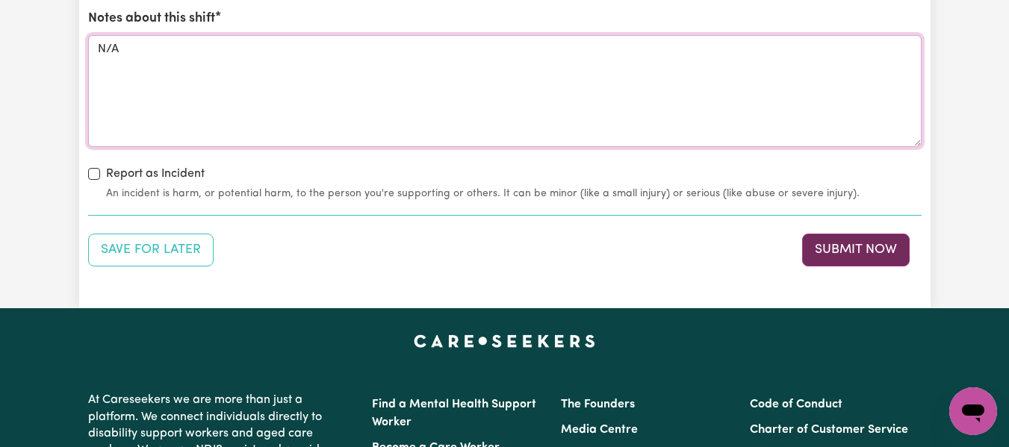
type textarea "N/A"
click at [848, 234] on button "Submit Now" at bounding box center [856, 250] width 108 height 33
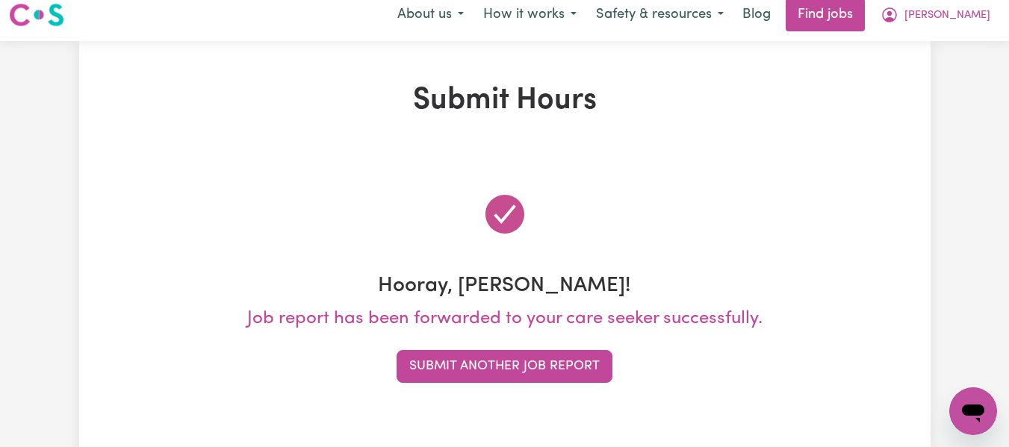
scroll to position [0, 0]
